Goal: Task Accomplishment & Management: Manage account settings

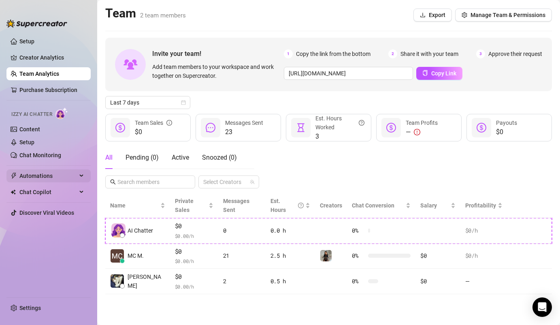
click at [66, 176] on span "Automations" at bounding box center [48, 175] width 58 height 13
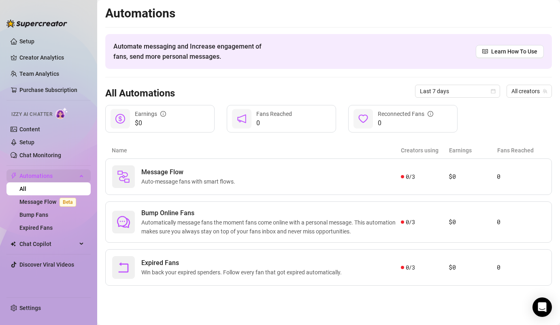
click at [66, 176] on span "Automations" at bounding box center [48, 175] width 58 height 13
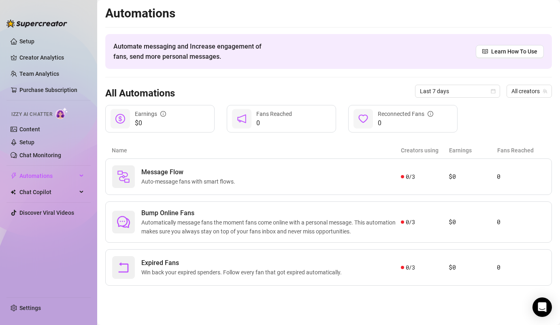
click at [75, 201] on ul "Setup Creator Analytics Team Analytics Purchase Subscription Izzy AI Chatter Co…" at bounding box center [48, 163] width 84 height 262
click at [75, 196] on span "Chat Copilot" at bounding box center [48, 192] width 58 height 13
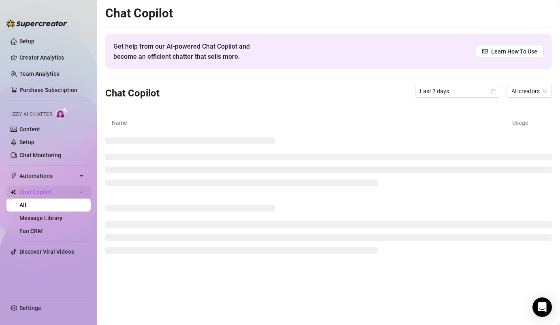
click at [75, 196] on span "Chat Copilot" at bounding box center [48, 192] width 58 height 13
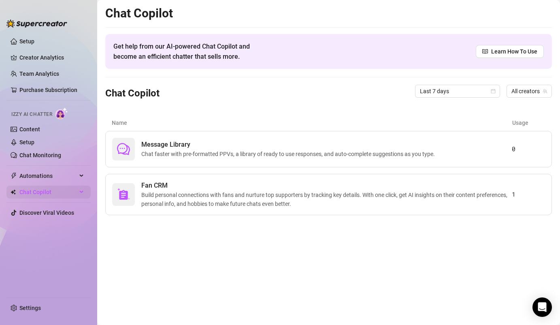
click at [75, 196] on span "Chat Copilot" at bounding box center [48, 192] width 58 height 13
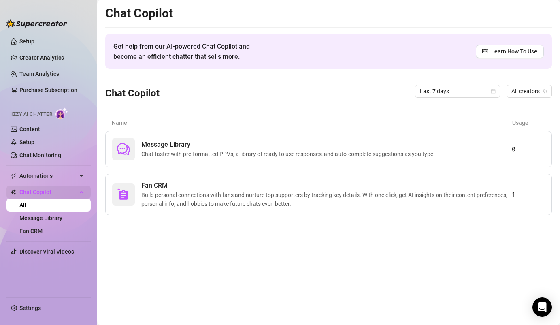
click at [75, 196] on span "Chat Copilot" at bounding box center [48, 192] width 58 height 13
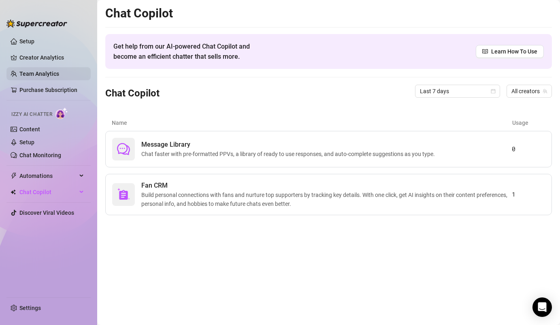
click at [52, 71] on link "Team Analytics" at bounding box center [39, 74] width 40 height 6
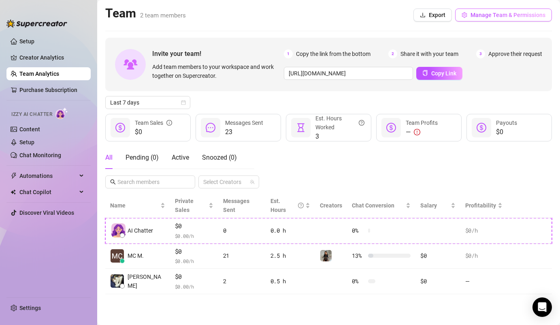
click at [492, 16] on span "Manage Team & Permissions" at bounding box center [508, 15] width 75 height 6
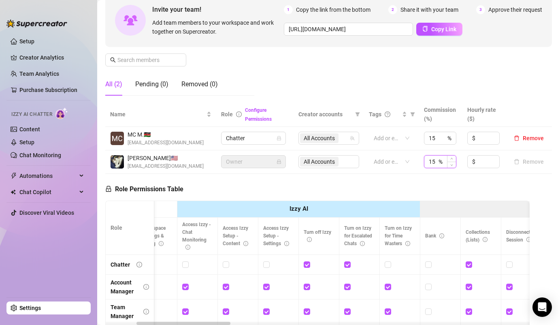
click at [437, 162] on input "15" at bounding box center [433, 162] width 8 height 12
type input "1"
click at [461, 178] on div "Role Permissions Table Role My Workspace Izzy AI OnlyFans Side Menu OnlyFans Ch…" at bounding box center [317, 290] width 425 height 233
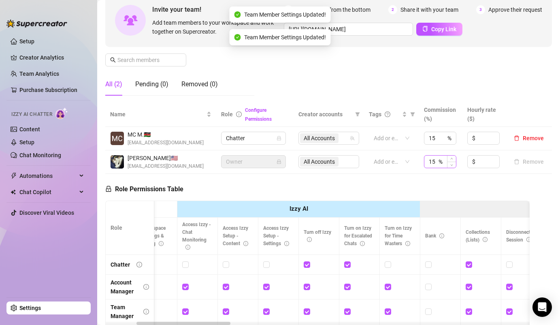
click at [440, 164] on div "15 %" at bounding box center [440, 161] width 32 height 13
click at [435, 161] on input "15" at bounding box center [433, 162] width 8 height 12
type input "1"
type input "100"
click at [436, 194] on div "Role Permissions Table Role My Workspace Izzy AI OnlyFans Side Menu OnlyFans Ch…" at bounding box center [317, 290] width 425 height 233
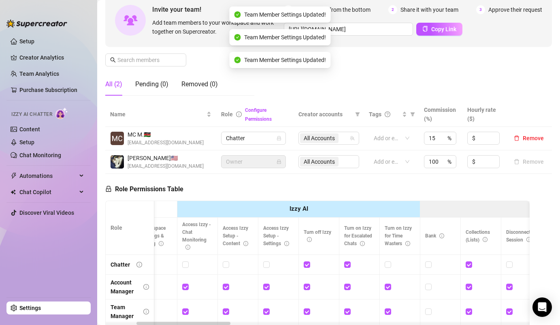
click at [442, 187] on div "Role Permissions Table Role My Workspace Izzy AI OnlyFans Side Menu OnlyFans Ch…" at bounding box center [317, 290] width 425 height 233
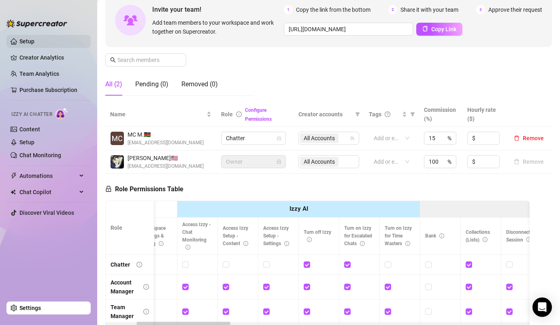
click at [34, 40] on link "Setup" at bounding box center [26, 41] width 15 height 6
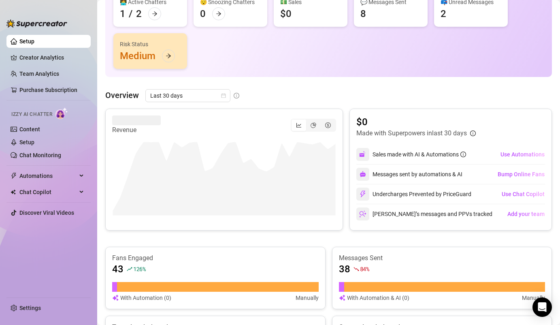
scroll to position [36, 0]
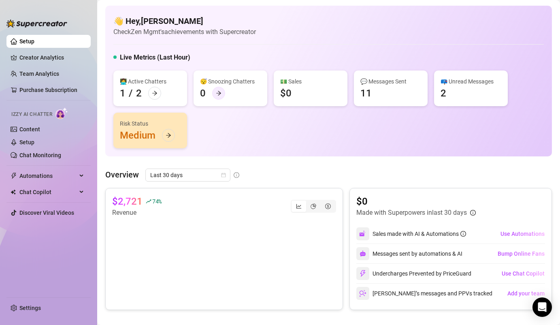
click at [218, 92] on icon "arrow-right" at bounding box center [219, 93] width 6 height 6
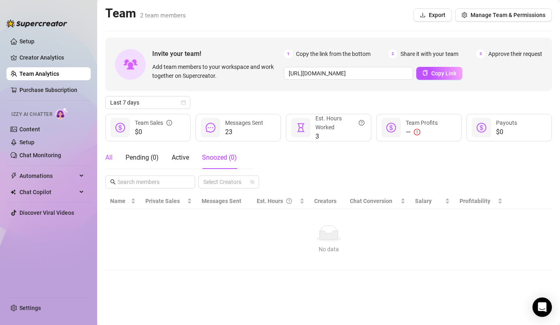
click at [106, 155] on div "All" at bounding box center [108, 158] width 7 height 10
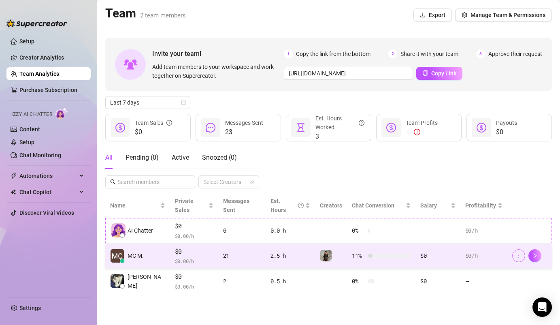
click at [516, 252] on span "button" at bounding box center [519, 255] width 6 height 6
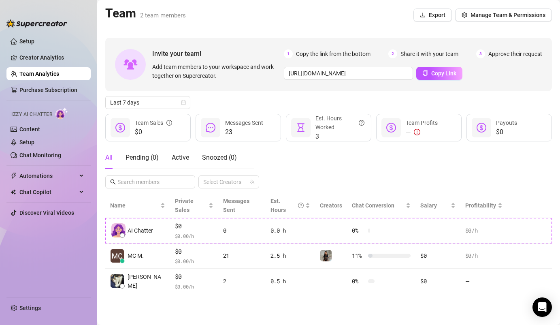
click at [510, 182] on div "All Pending ( 0 ) Active Snoozed ( 0 ) Select Creators" at bounding box center [328, 167] width 447 height 42
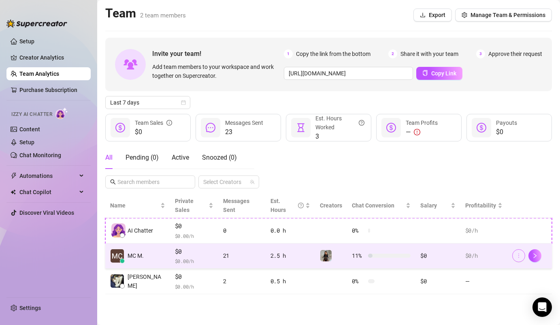
click at [515, 249] on button "button" at bounding box center [519, 255] width 13 height 13
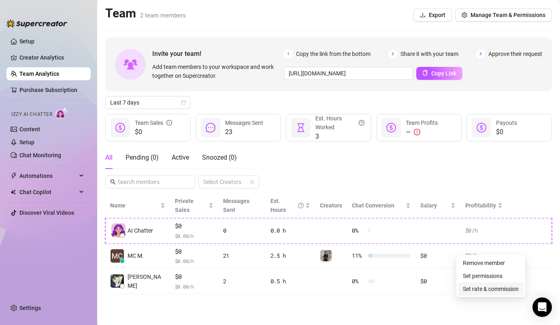
click at [496, 290] on link "Set rate & commission" at bounding box center [491, 289] width 56 height 6
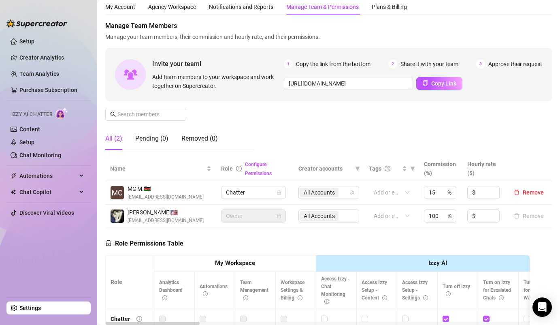
scroll to position [26, 0]
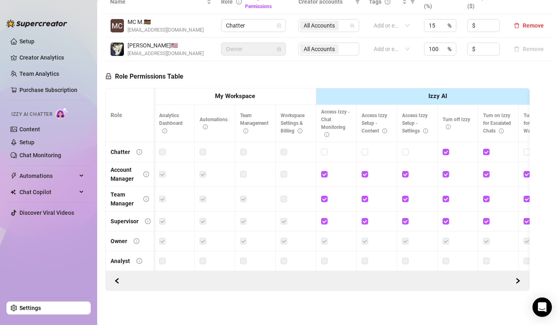
scroll to position [0, 4]
